Goal: Task Accomplishment & Management: Use online tool/utility

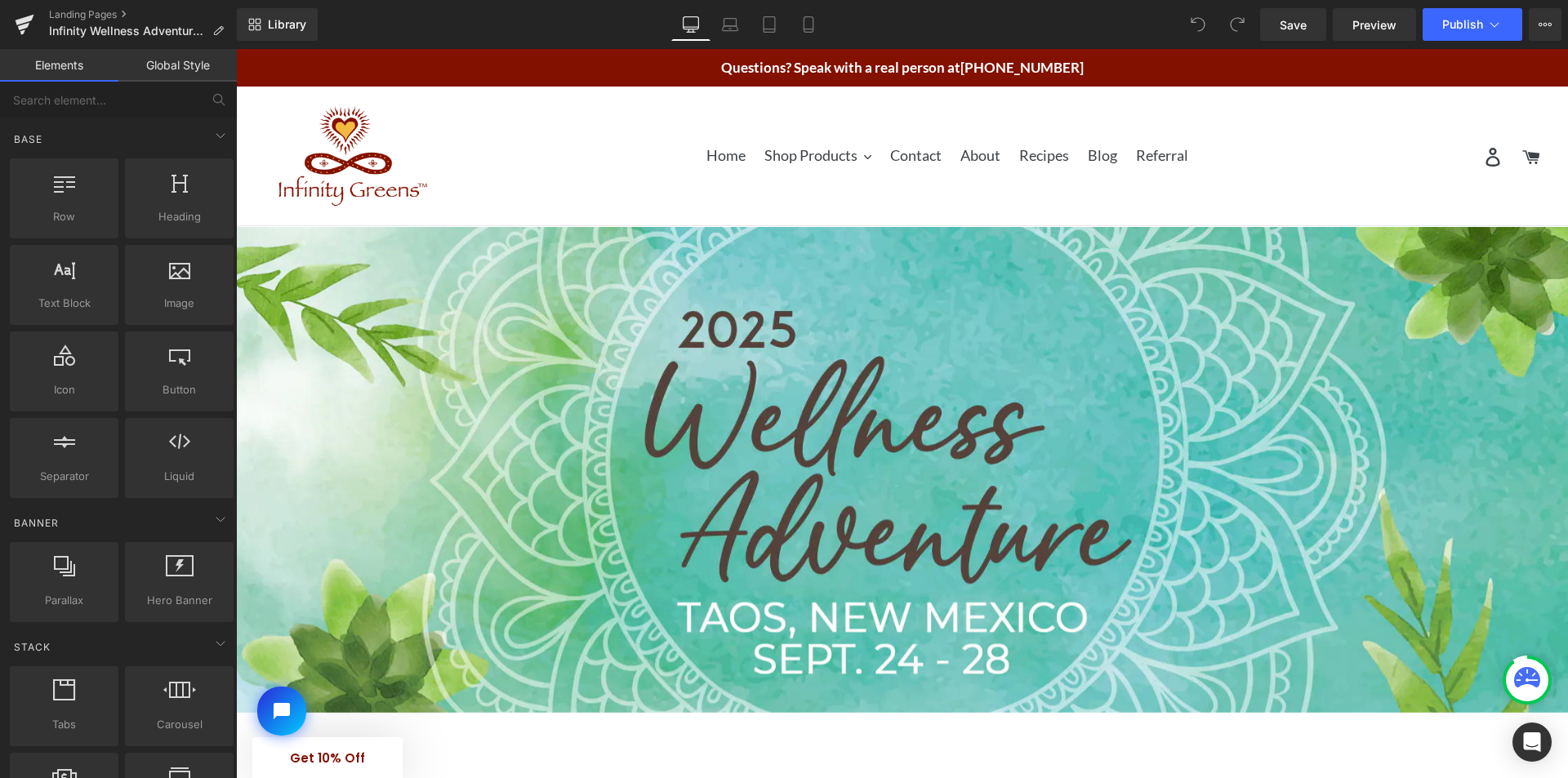
click at [1335, 181] on div "Close dialog Save 10% on your first order Plus, get special deals and health ti…" at bounding box center [902, 414] width 1332 height 729
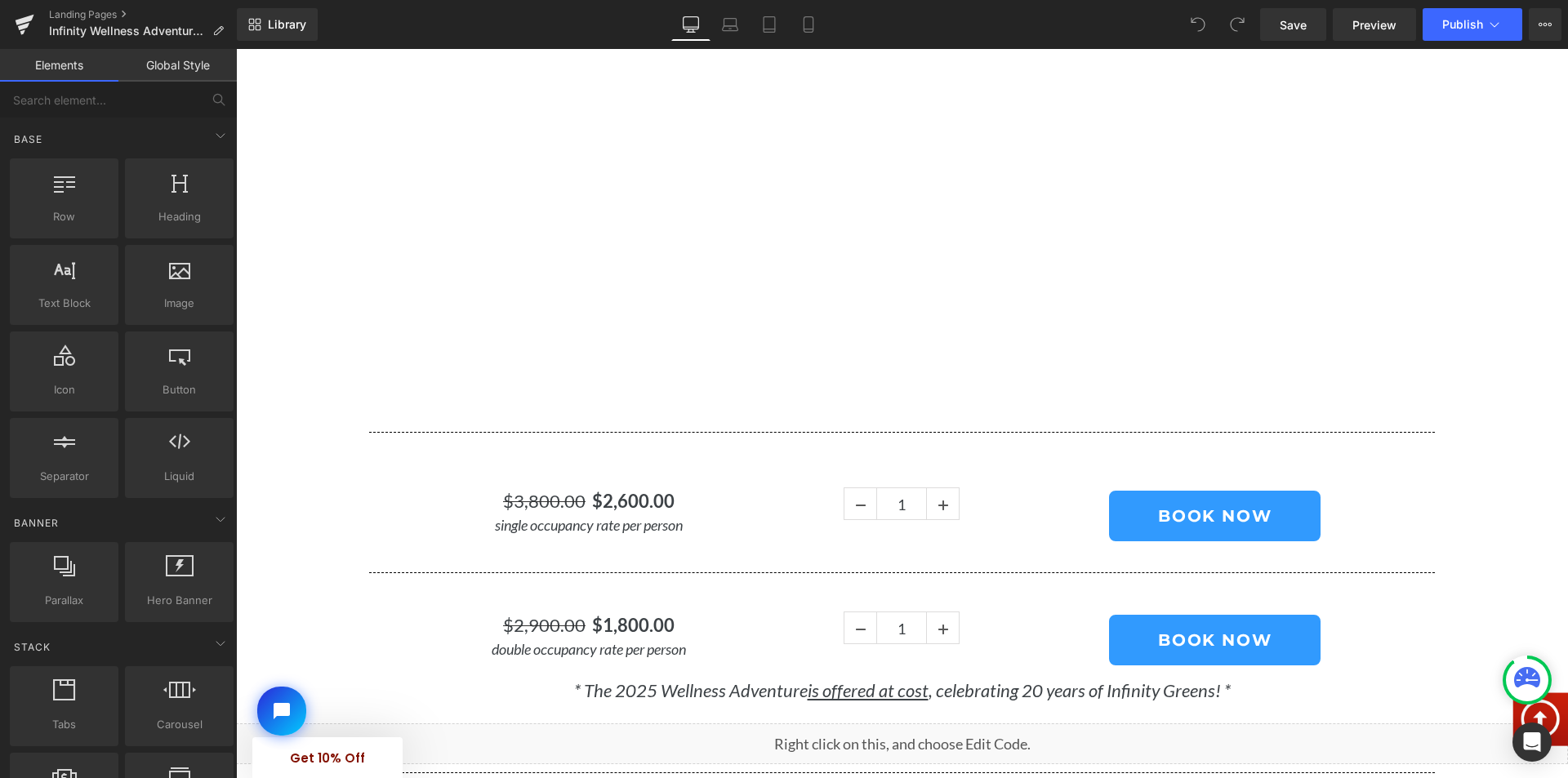
scroll to position [980, 0]
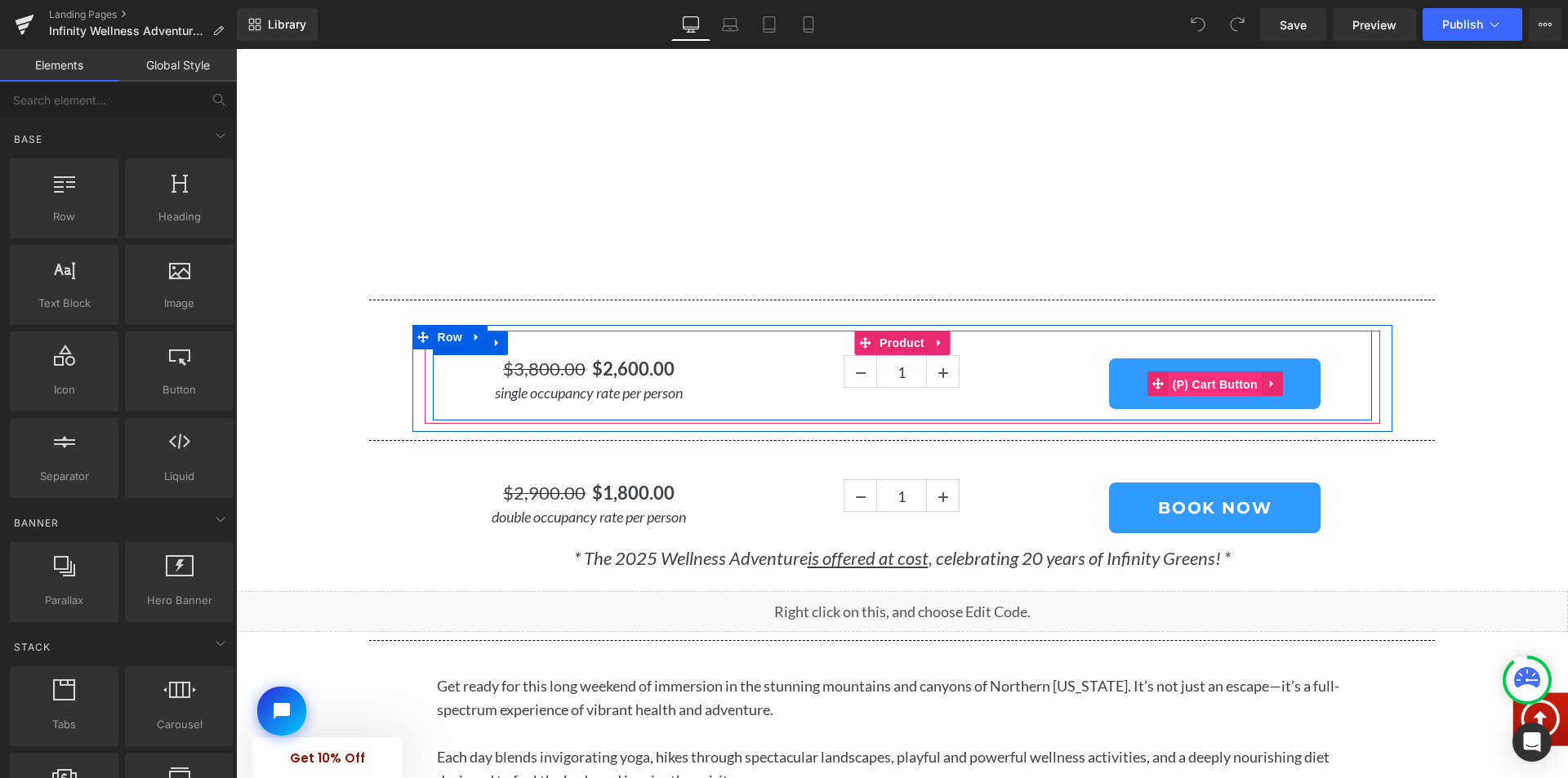
click at [1220, 383] on span "(P) Cart Button" at bounding box center [1215, 385] width 93 height 25
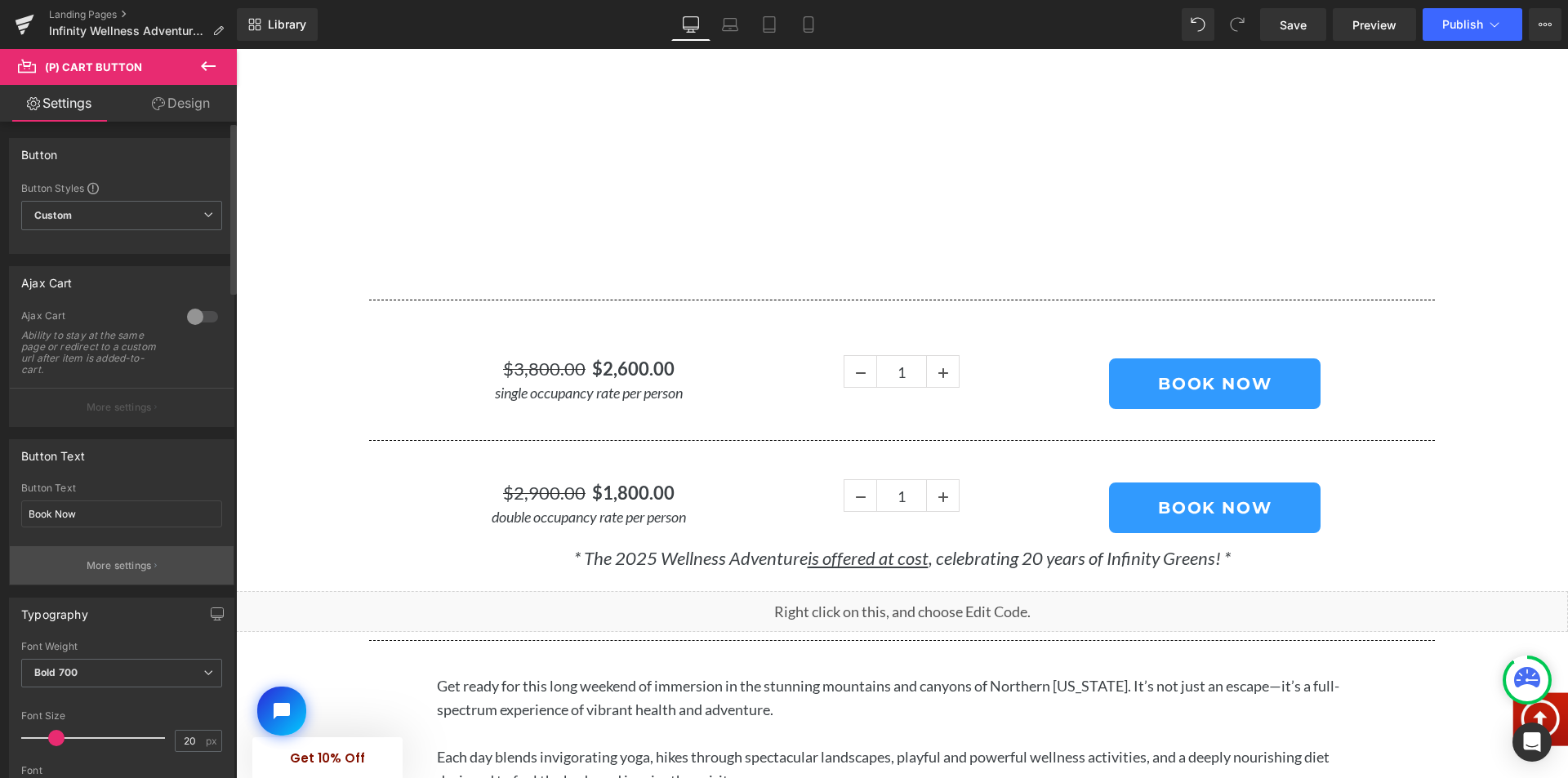
click at [106, 561] on p "More settings" at bounding box center [119, 565] width 65 height 15
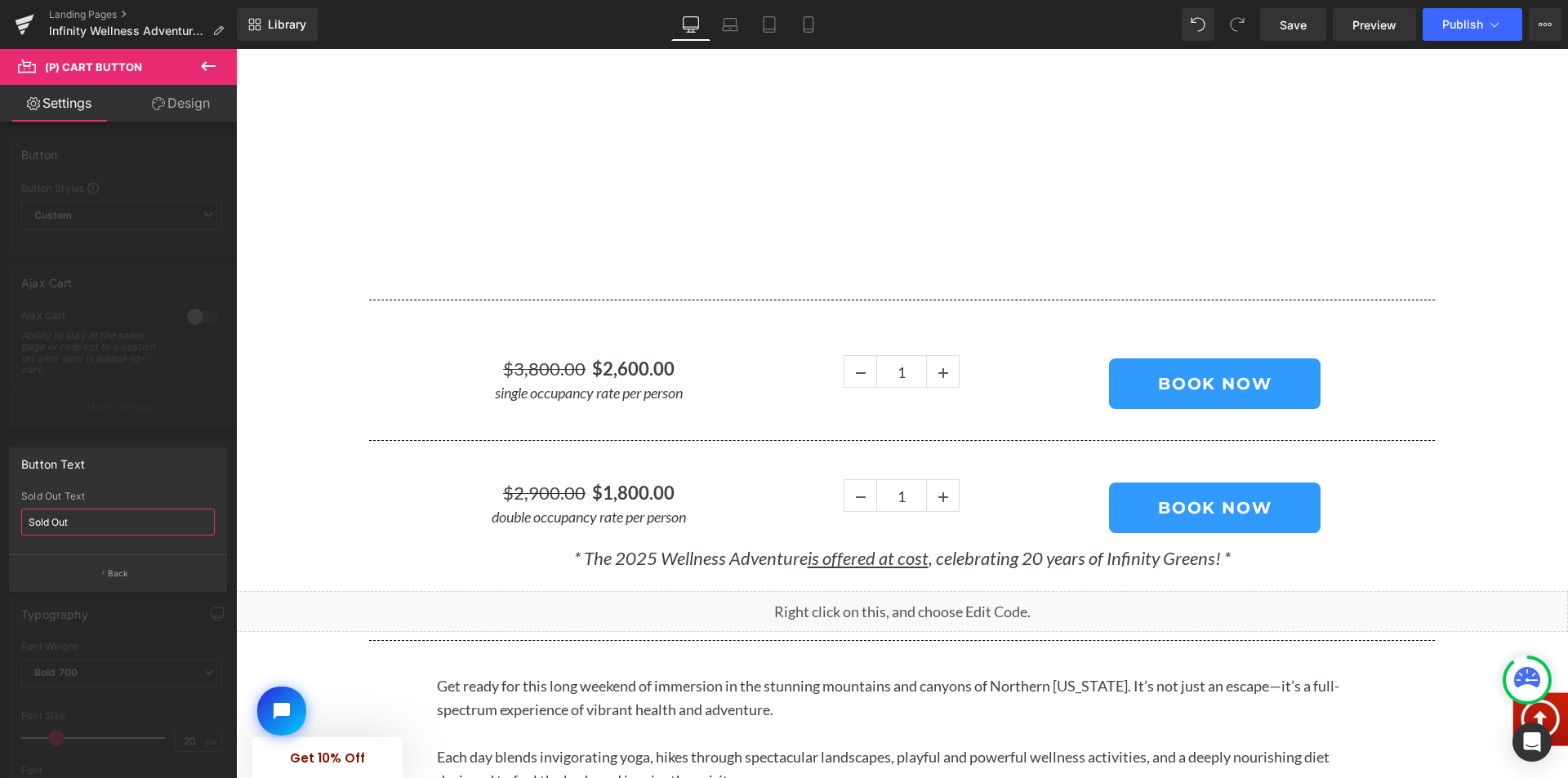
click at [42, 520] on input "Sold Out" at bounding box center [118, 522] width 194 height 27
click at [42, 521] on input "Sold Out" at bounding box center [118, 522] width 194 height 27
paste input "FULL. Stay tuned for 2026!"
type input "FULL. Stay tuned for 2026!"
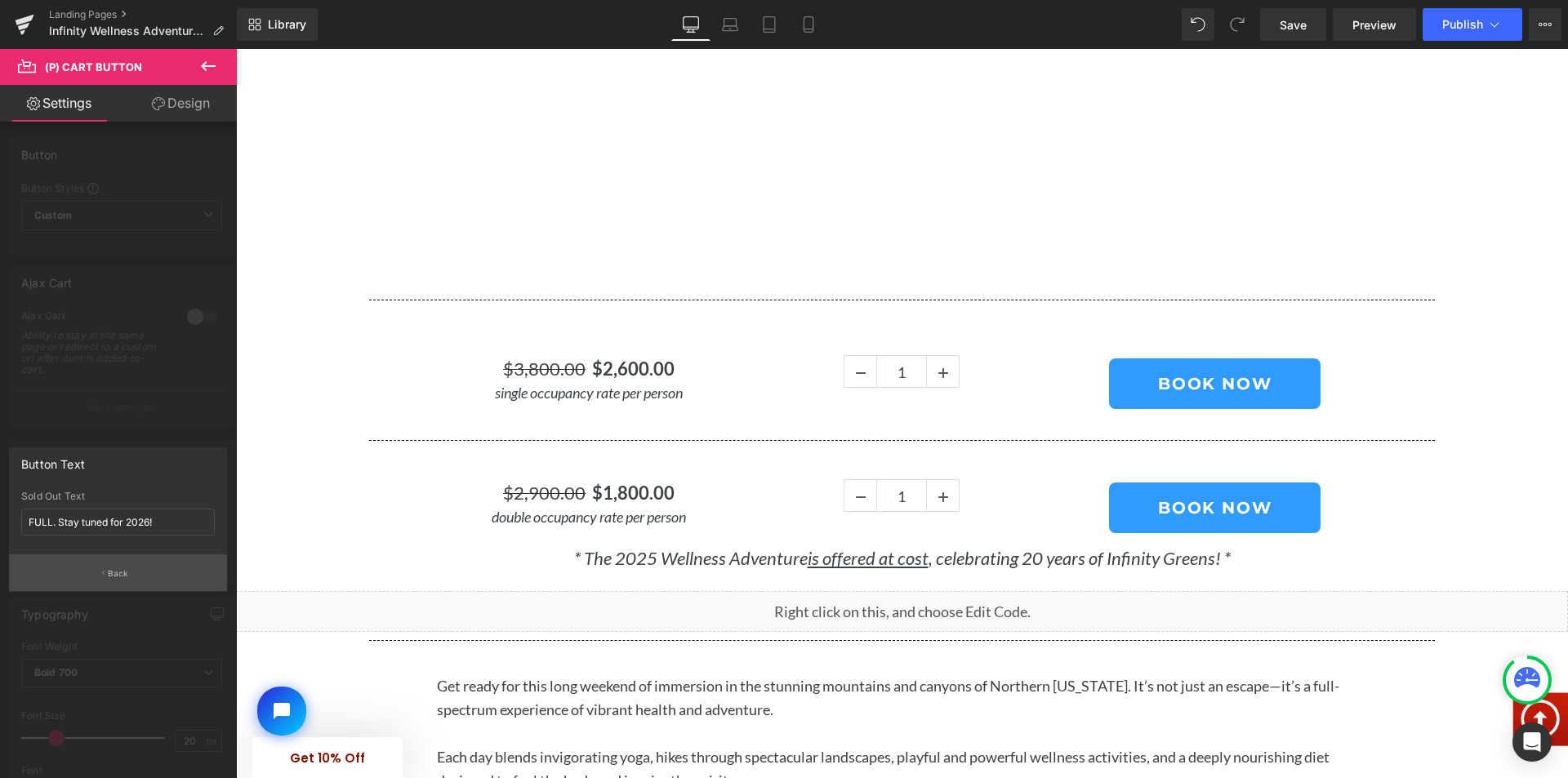
click at [122, 571] on p "Back" at bounding box center [118, 574] width 21 height 12
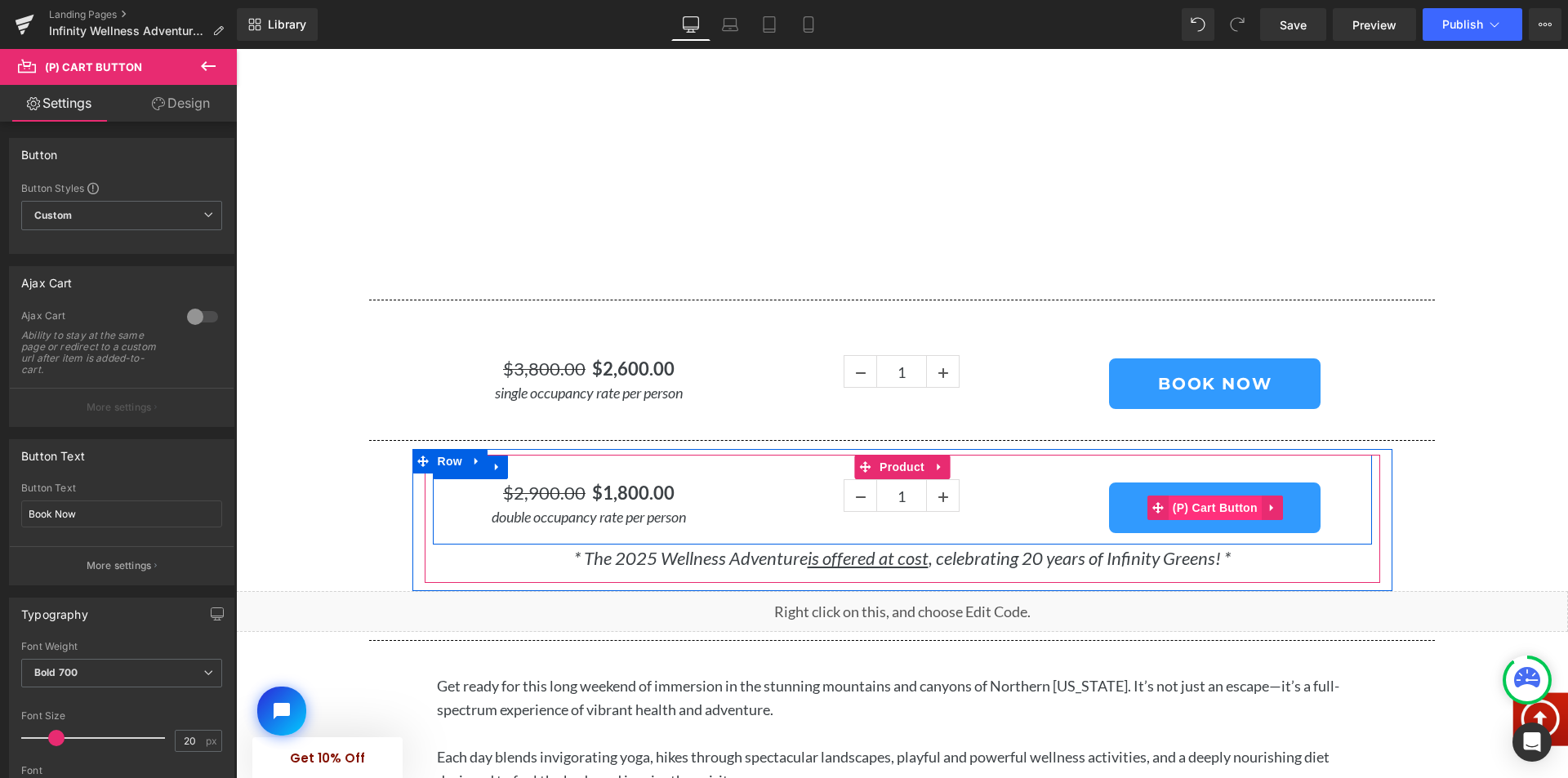
click at [1221, 507] on span "(P) Cart Button" at bounding box center [1215, 508] width 93 height 25
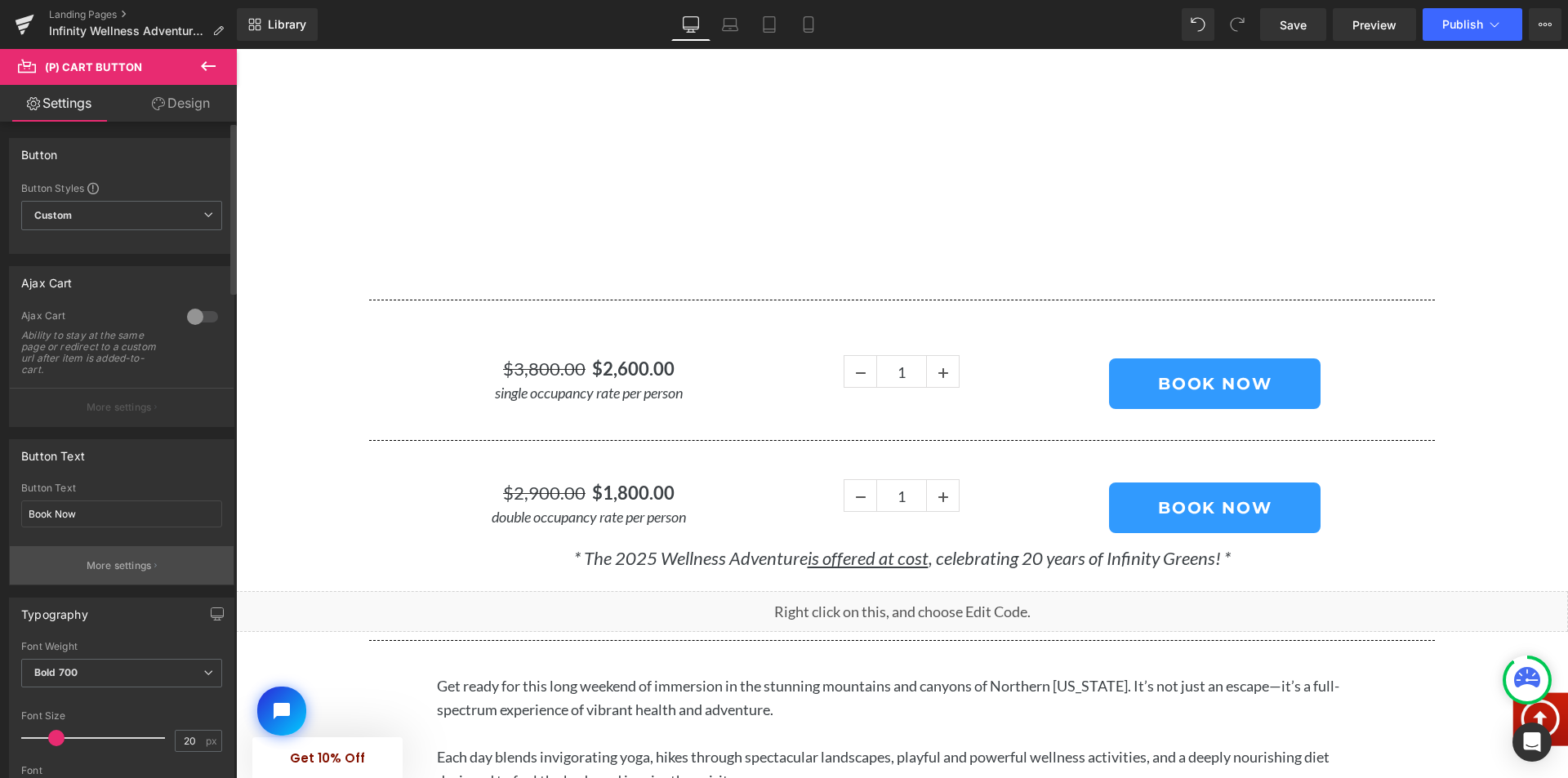
click at [96, 565] on p "More settings" at bounding box center [119, 565] width 65 height 15
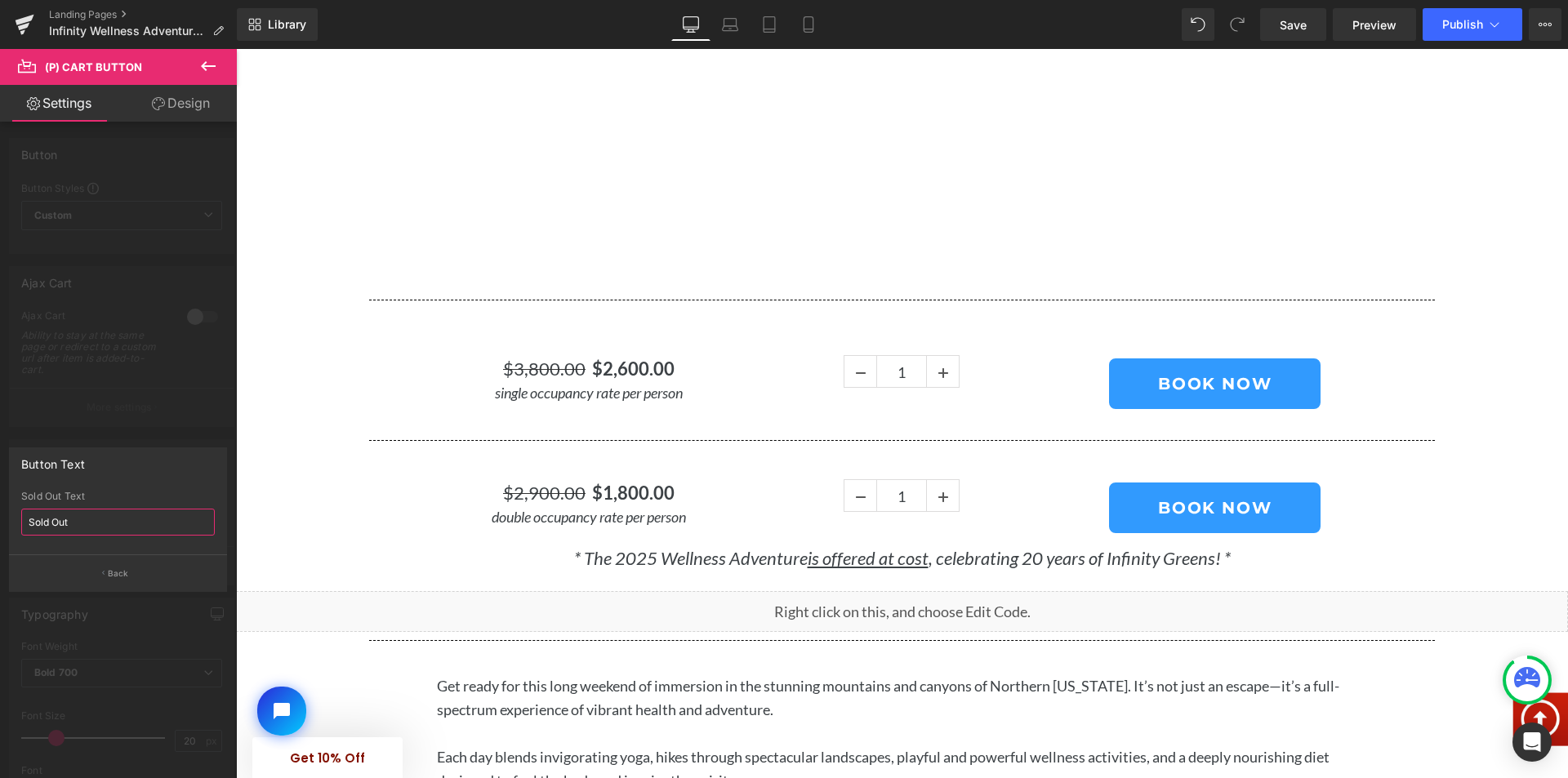
click at [61, 523] on input "Sold Out" at bounding box center [118, 522] width 194 height 27
paste input "FULL. Stay tuned for 2026!"
type input "FULL. Stay tuned for 2026!"
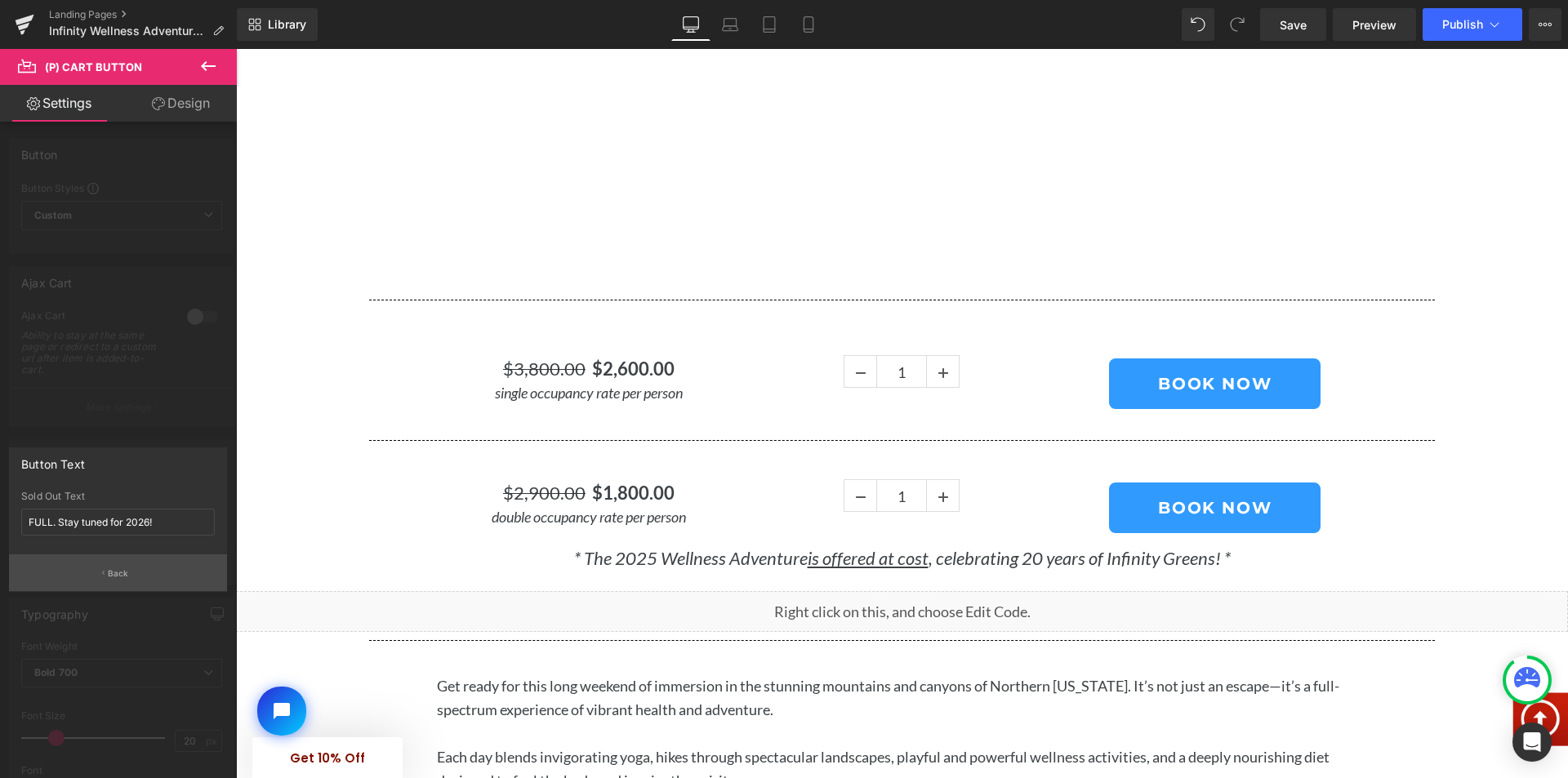
click at [109, 571] on p "Back" at bounding box center [118, 574] width 21 height 12
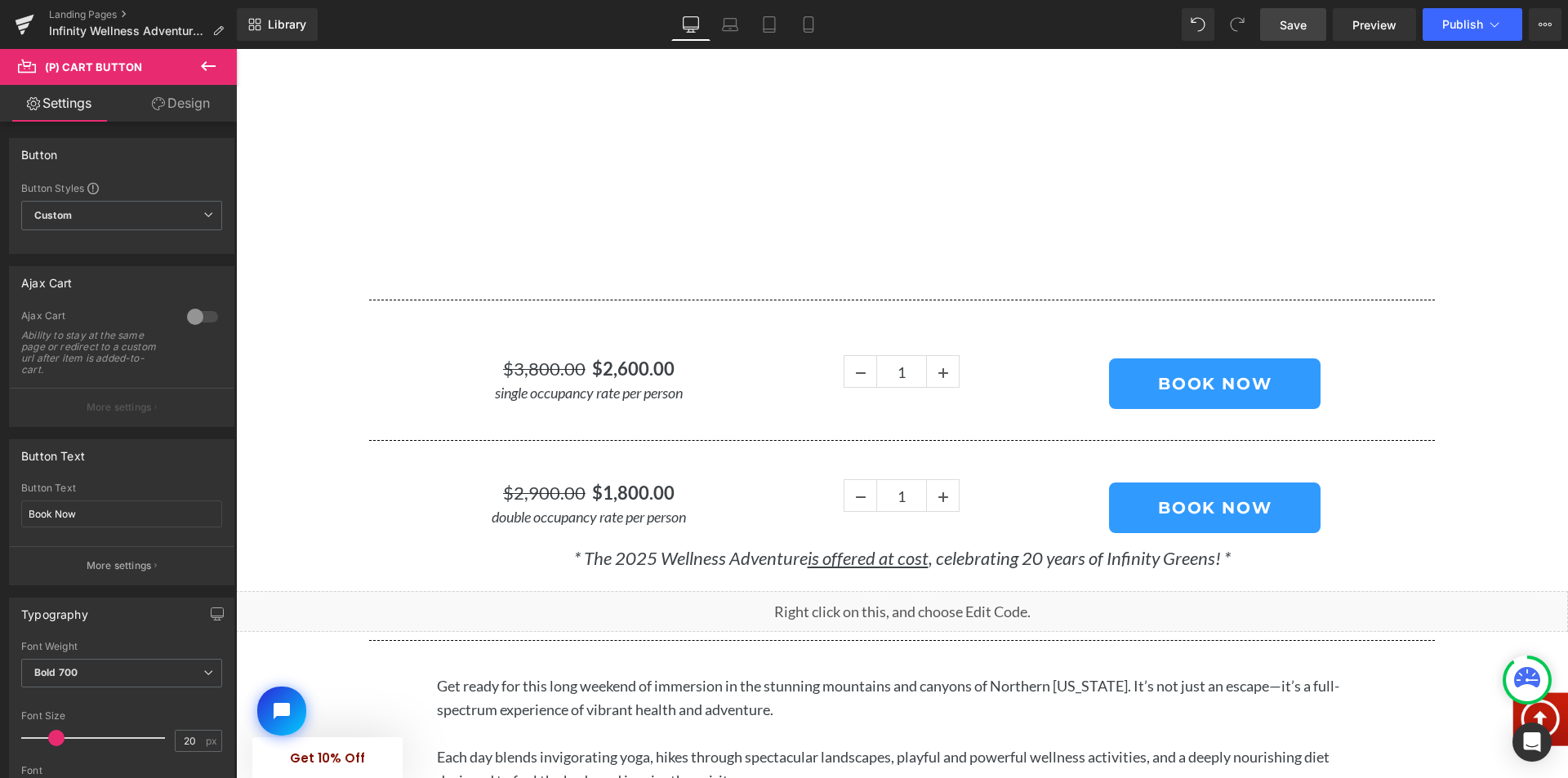
click at [1292, 26] on span "Save" at bounding box center [1292, 25] width 27 height 17
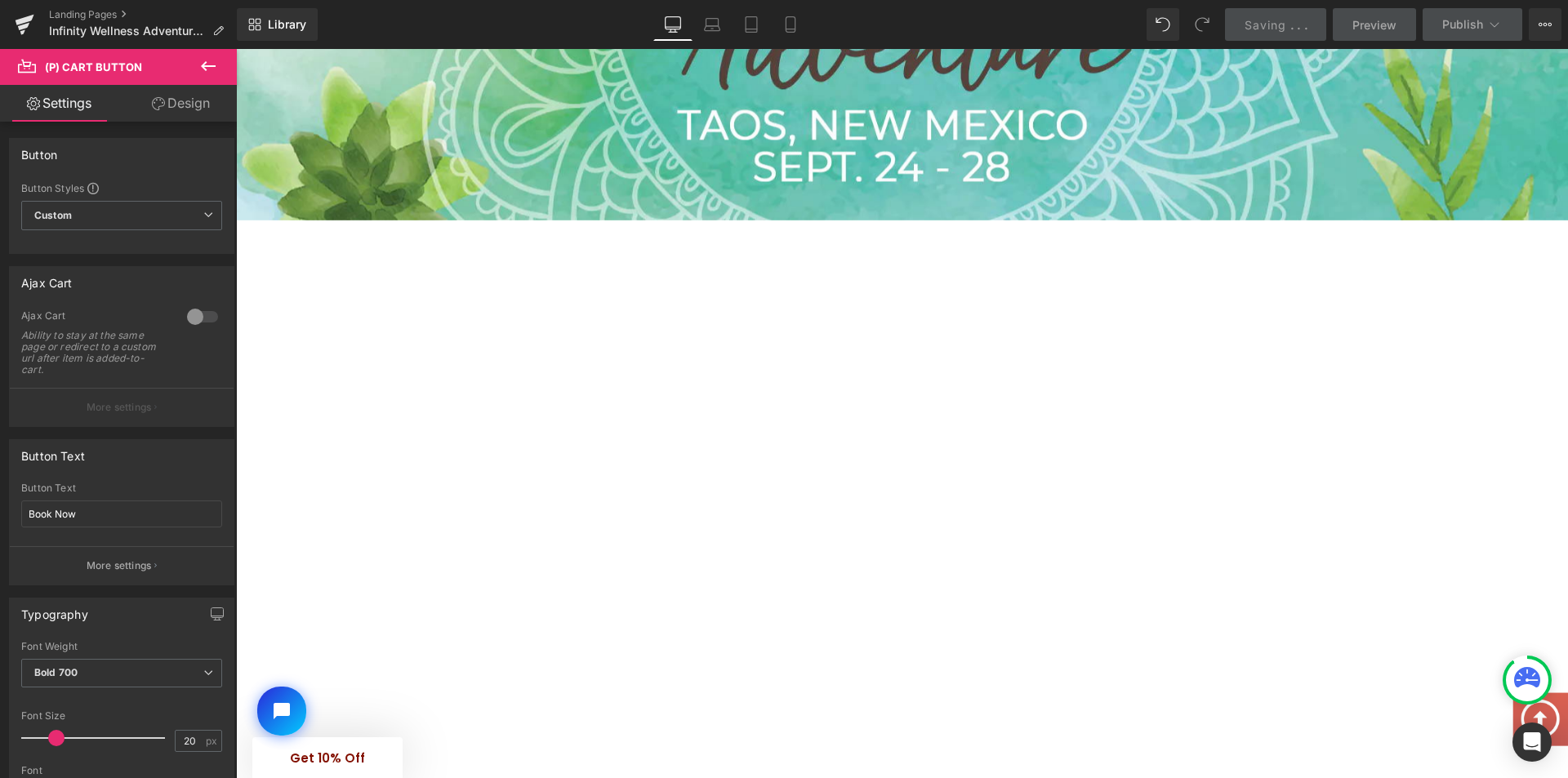
scroll to position [490, 0]
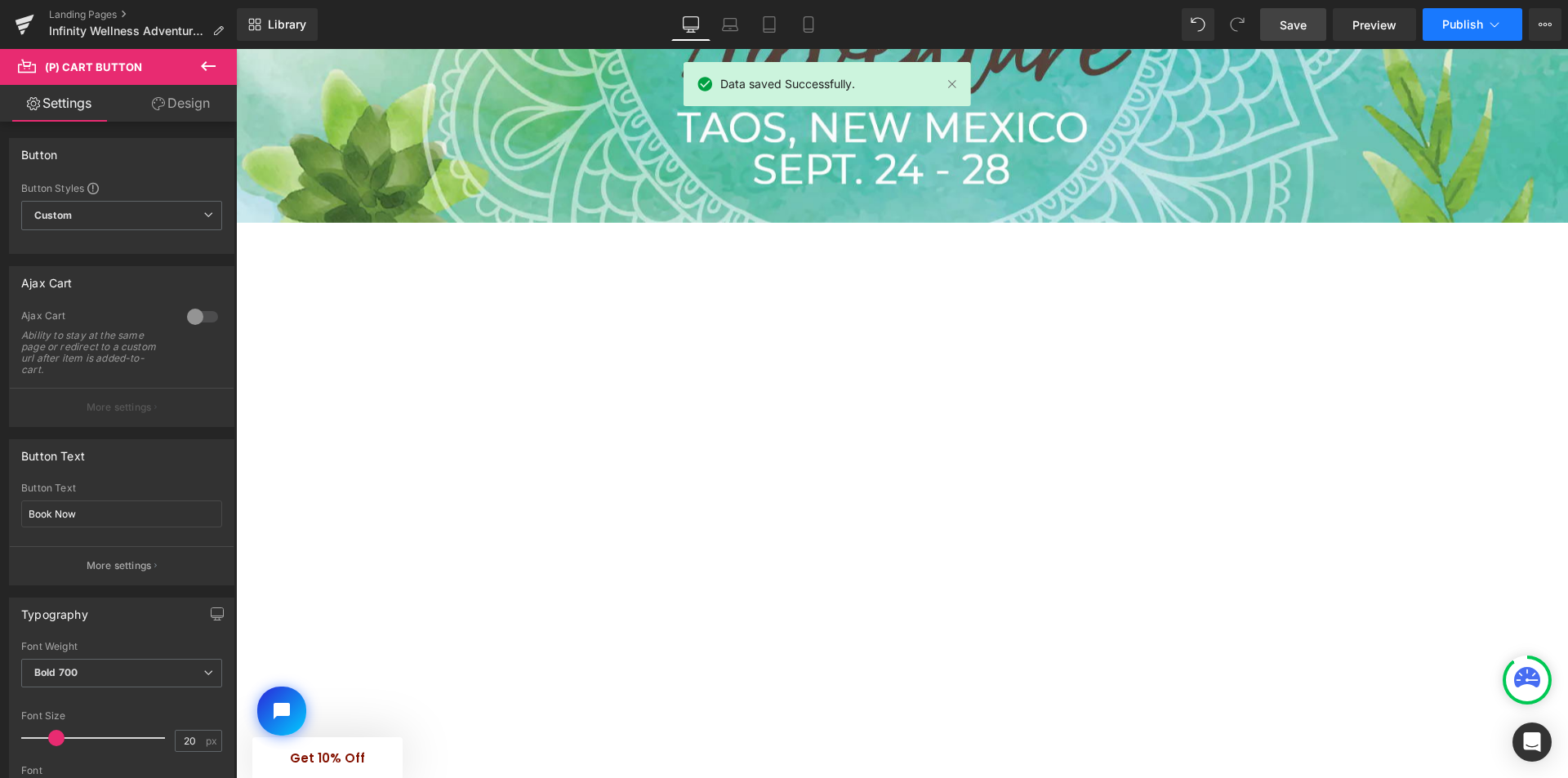
click at [1436, 22] on button "Publish" at bounding box center [1472, 24] width 99 height 33
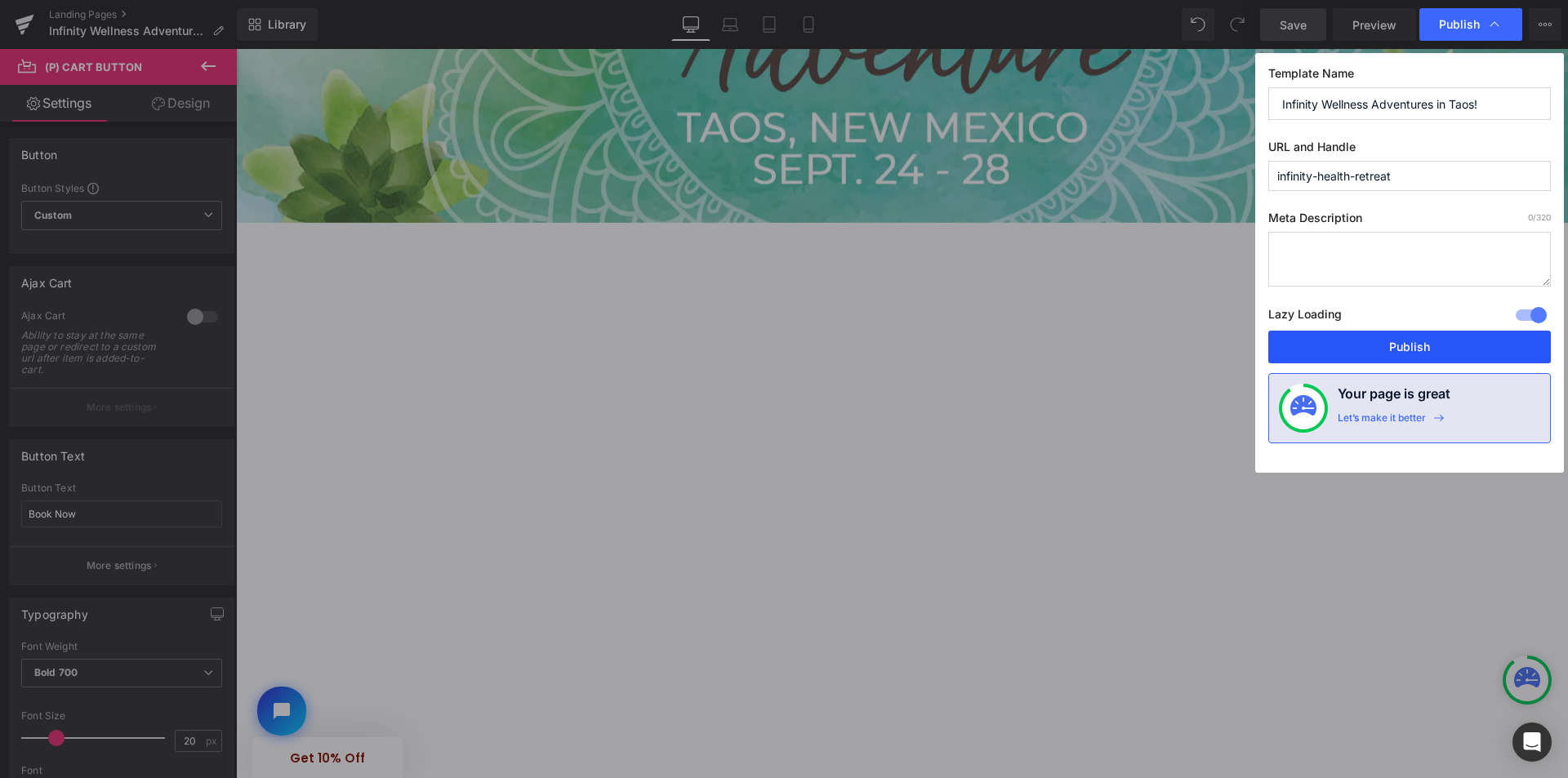
click at [1363, 343] on button "Publish" at bounding box center [1409, 347] width 283 height 33
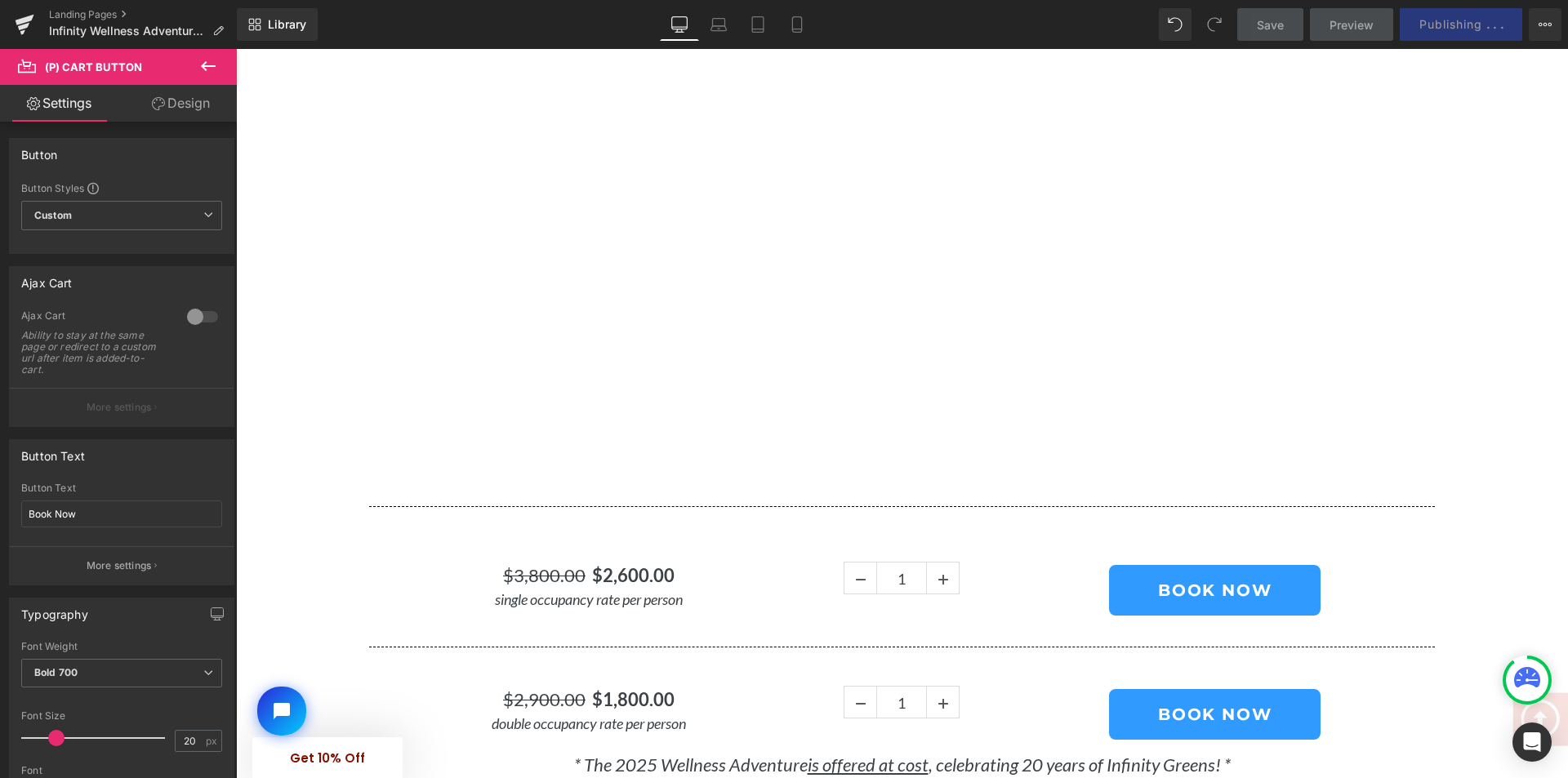
scroll to position [898, 0]
